Goal: Task Accomplishment & Management: Use online tool/utility

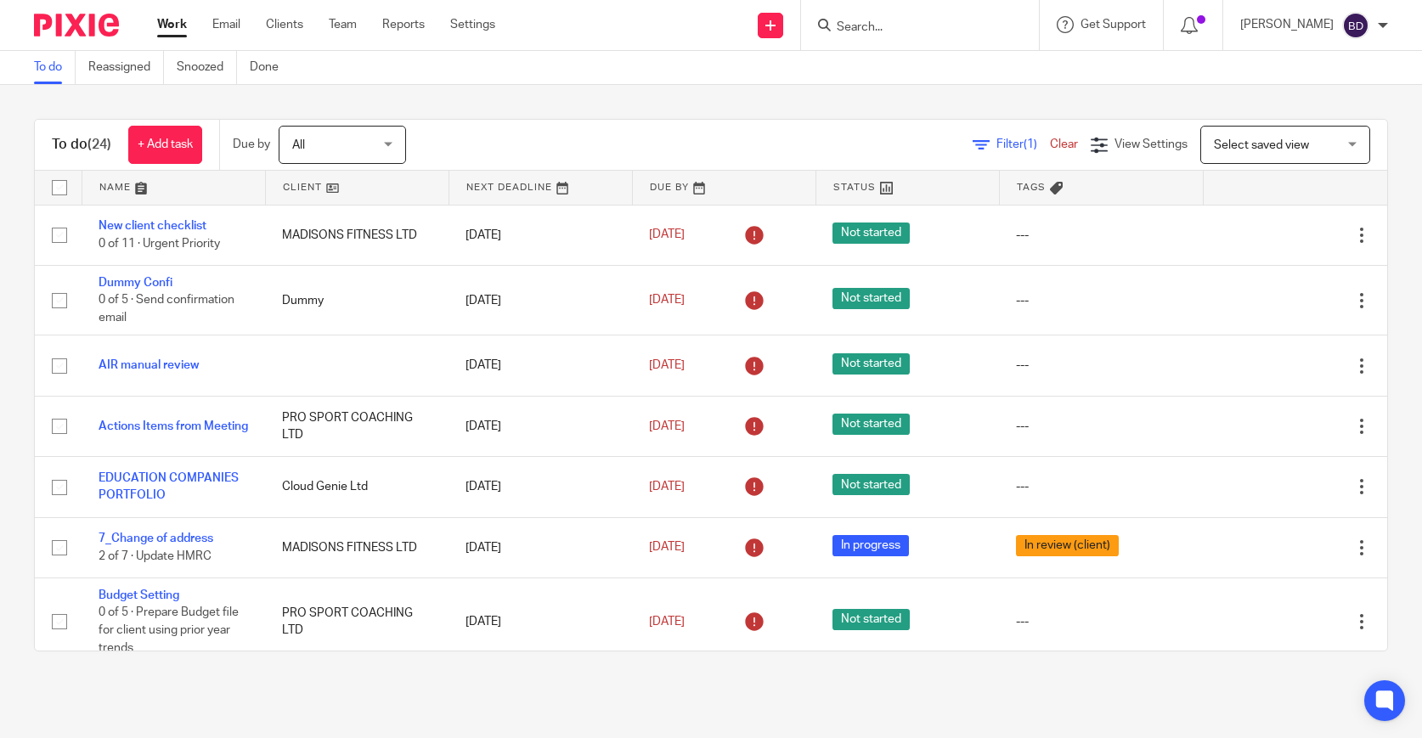
click at [139, 184] on link at bounding box center [173, 188] width 183 height 34
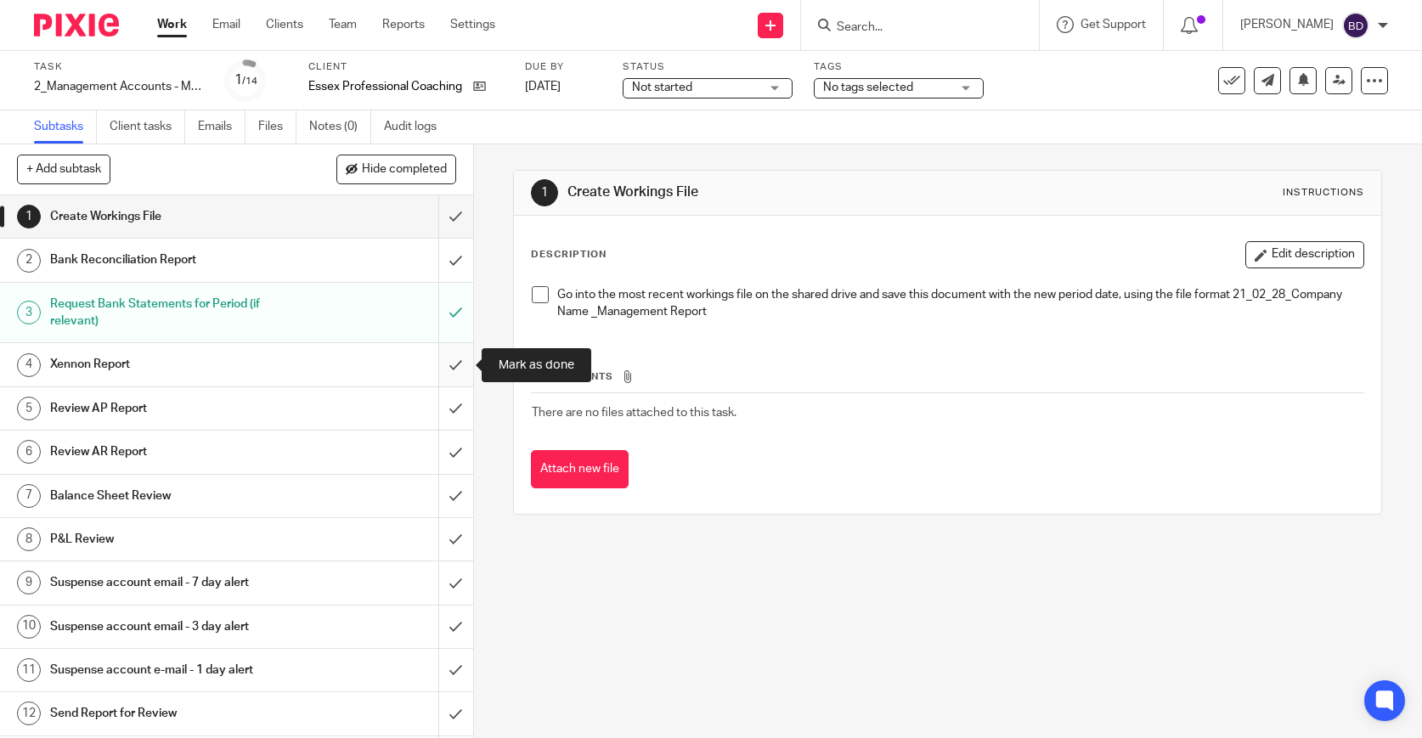
click at [455, 360] on input "submit" at bounding box center [236, 364] width 473 height 42
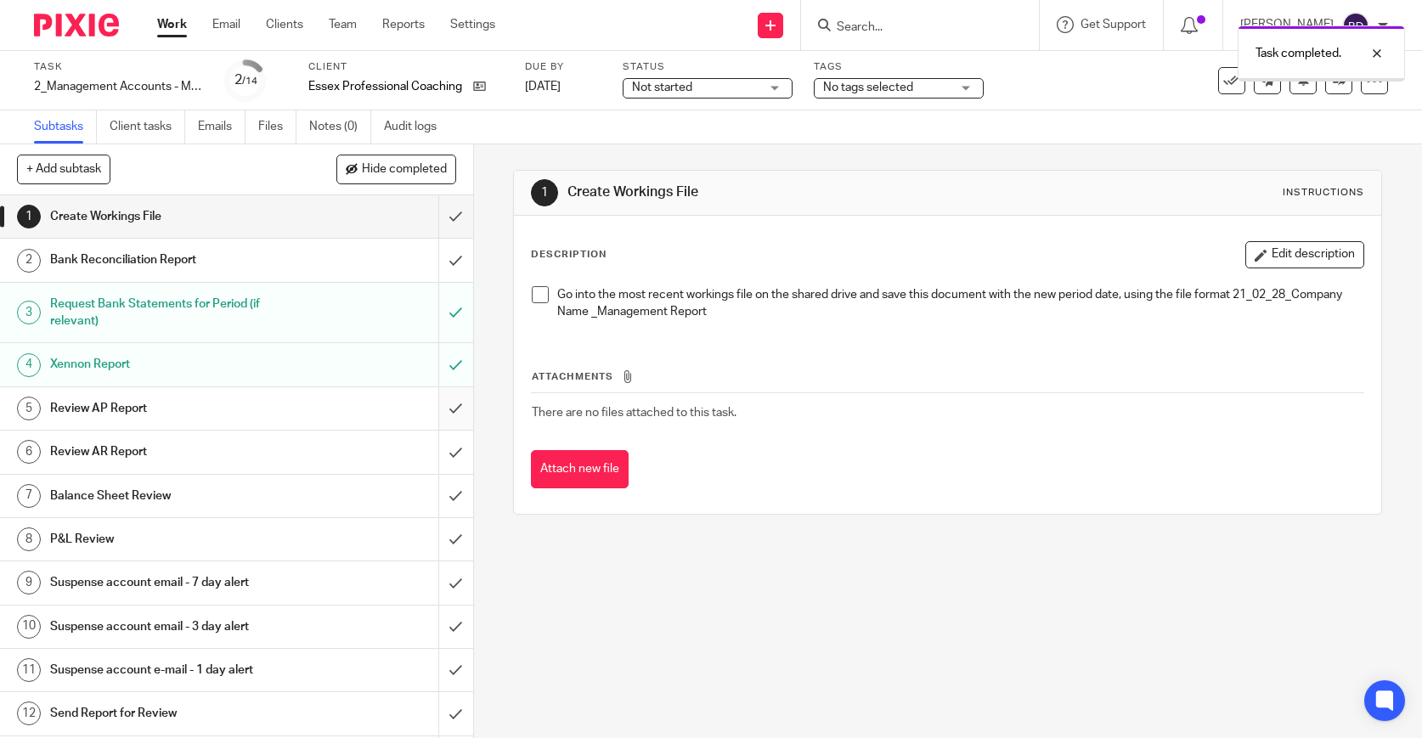
click at [456, 408] on input "submit" at bounding box center [236, 408] width 473 height 42
click at [458, 451] on input "submit" at bounding box center [236, 452] width 473 height 42
click at [456, 499] on input "submit" at bounding box center [236, 496] width 473 height 42
click at [458, 538] on input "submit" at bounding box center [236, 539] width 473 height 42
click at [454, 257] on input "submit" at bounding box center [236, 260] width 473 height 42
